Goal: Go to known website: Access a specific website the user already knows

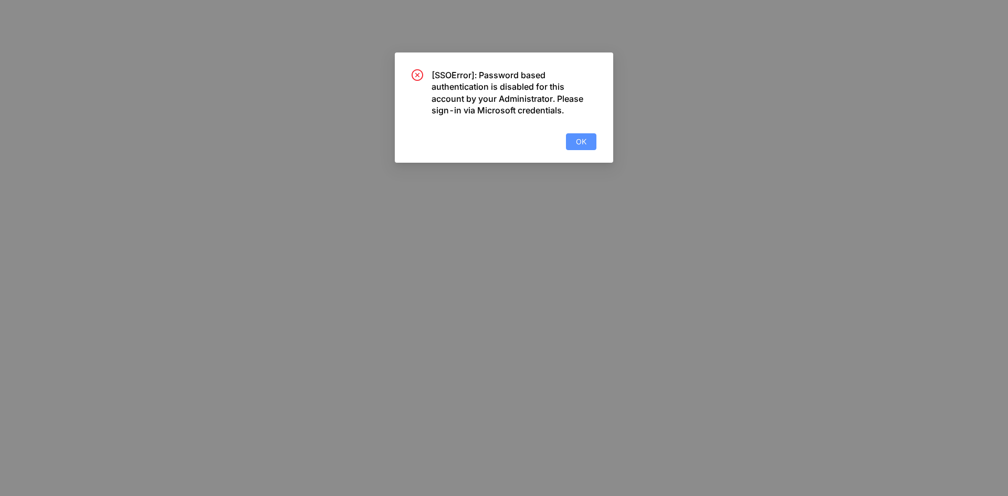
click at [584, 141] on span "OK" at bounding box center [581, 142] width 11 height 12
click at [578, 138] on span "OK" at bounding box center [581, 142] width 11 height 12
